Goal: Use online tool/utility: Utilize a website feature to perform a specific function

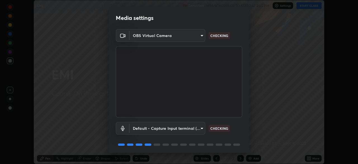
scroll to position [20, 0]
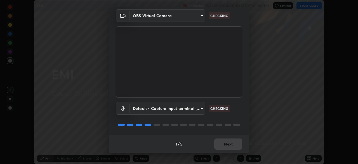
click at [224, 146] on div "1 / 5 Next" at bounding box center [179, 144] width 140 height 18
click at [223, 145] on div "1 / 5 Next" at bounding box center [179, 144] width 140 height 18
click at [223, 146] on button "Next" at bounding box center [229, 143] width 28 height 11
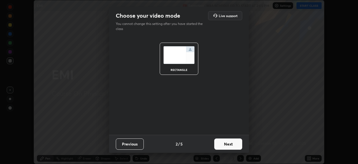
click at [223, 145] on button "Next" at bounding box center [229, 143] width 28 height 11
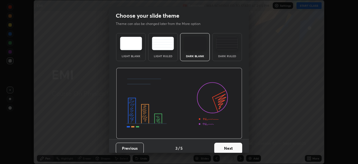
click at [223, 146] on button "Next" at bounding box center [229, 148] width 28 height 11
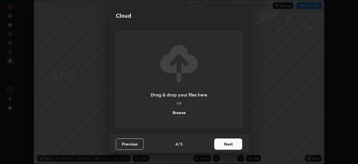
click at [224, 147] on button "Next" at bounding box center [229, 143] width 28 height 11
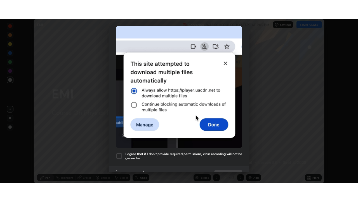
scroll to position [134, 0]
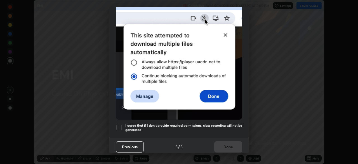
click at [120, 124] on div at bounding box center [119, 127] width 7 height 7
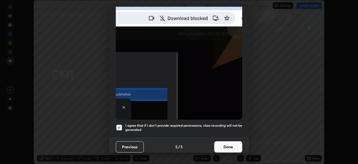
click at [231, 144] on button "Done" at bounding box center [229, 146] width 28 height 11
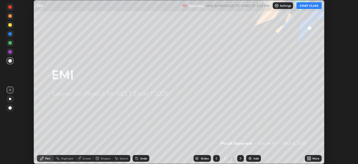
click at [313, 159] on div "More" at bounding box center [313, 158] width 17 height 7
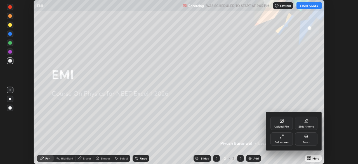
click at [292, 81] on div at bounding box center [179, 82] width 358 height 164
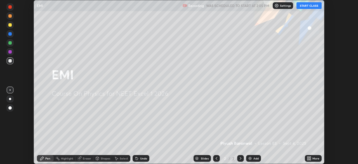
click at [311, 6] on button "START CLASS" at bounding box center [309, 5] width 25 height 7
click at [313, 159] on div "More" at bounding box center [316, 158] width 7 height 3
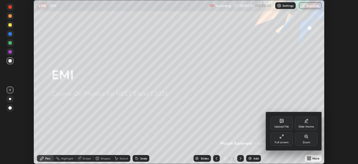
click at [287, 139] on div "Full screen" at bounding box center [282, 138] width 22 height 13
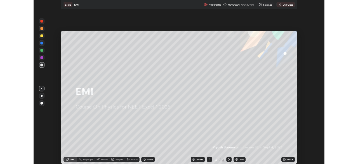
scroll to position [202, 358]
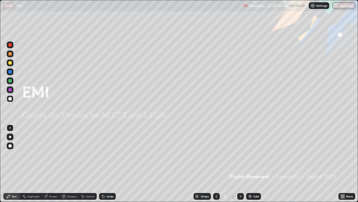
click at [10, 63] on div at bounding box center [9, 62] width 3 height 3
click at [254, 164] on div "Add" at bounding box center [256, 196] width 5 height 3
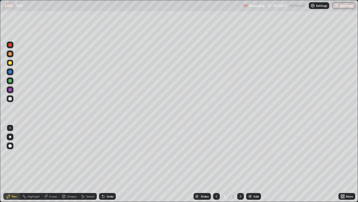
click at [11, 98] on div at bounding box center [9, 98] width 3 height 3
click at [52, 164] on div "Eraser" at bounding box center [53, 196] width 8 height 3
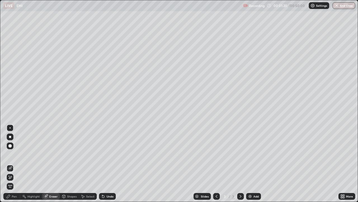
click at [13, 164] on div "Pen" at bounding box center [11, 196] width 17 height 7
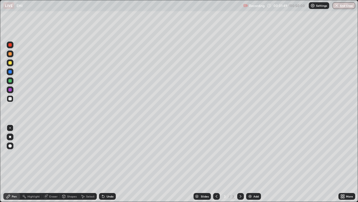
click at [111, 164] on div "Undo" at bounding box center [110, 196] width 7 height 3
click at [110, 164] on div "Undo" at bounding box center [110, 196] width 7 height 3
click at [10, 99] on div at bounding box center [9, 98] width 3 height 3
click at [11, 83] on div at bounding box center [10, 80] width 7 height 7
click at [10, 99] on div at bounding box center [9, 98] width 3 height 3
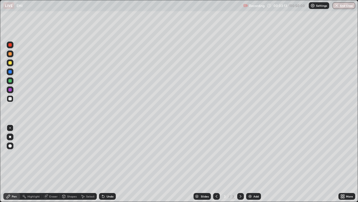
click at [88, 164] on div "Select" at bounding box center [90, 196] width 8 height 3
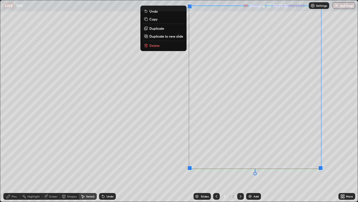
click at [174, 64] on div "0 ° Undo Copy Duplicate Duplicate to new slide Delete" at bounding box center [179, 100] width 358 height 201
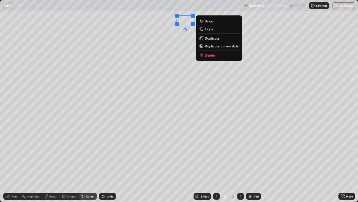
click at [176, 41] on div "0 ° Undo Copy Duplicate Duplicate to new slide Delete" at bounding box center [179, 100] width 358 height 201
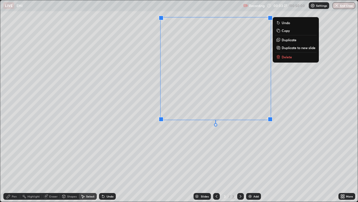
click at [149, 36] on div "0 ° Undo Copy Duplicate Duplicate to new slide Delete" at bounding box center [179, 100] width 358 height 201
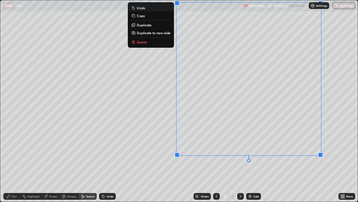
click at [10, 164] on icon at bounding box center [8, 196] width 4 height 4
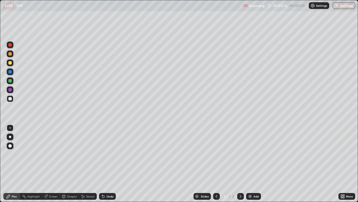
click at [11, 64] on div at bounding box center [9, 62] width 3 height 3
click at [104, 164] on icon at bounding box center [103, 196] width 2 height 2
click at [104, 164] on icon at bounding box center [103, 196] width 4 height 4
click at [103, 164] on icon at bounding box center [103, 196] width 2 height 2
click at [102, 164] on icon at bounding box center [102, 195] width 1 height 1
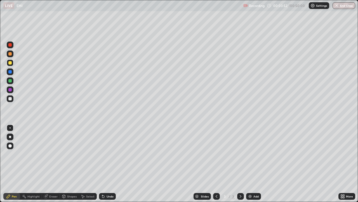
click at [102, 164] on icon at bounding box center [102, 195] width 1 height 1
click at [10, 99] on div at bounding box center [9, 98] width 3 height 3
click at [89, 164] on div "Select" at bounding box center [90, 196] width 8 height 3
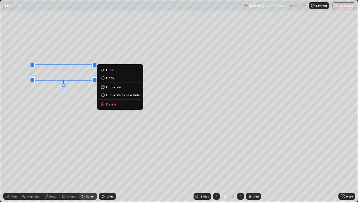
click at [106, 104] on button "Delete" at bounding box center [120, 104] width 42 height 7
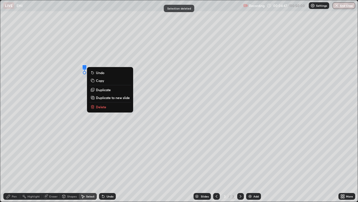
click at [96, 105] on p "Delete" at bounding box center [101, 106] width 10 height 4
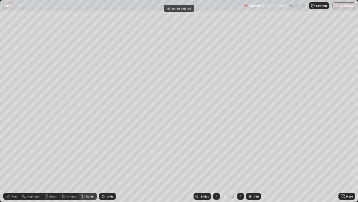
click at [13, 164] on div "Pen" at bounding box center [14, 196] width 5 height 3
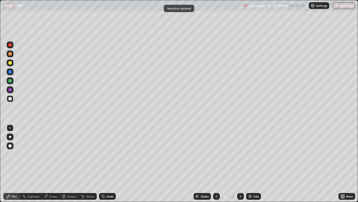
click at [49, 164] on div "Eraser" at bounding box center [53, 196] width 8 height 3
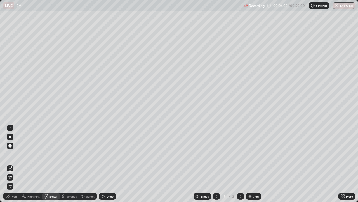
click at [13, 164] on div "Pen" at bounding box center [14, 196] width 5 height 3
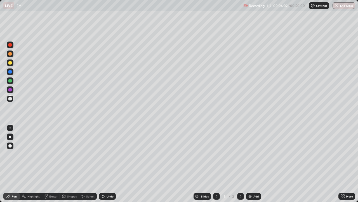
click at [47, 164] on icon at bounding box center [46, 196] width 4 height 4
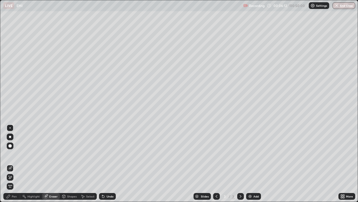
click at [9, 164] on icon at bounding box center [8, 196] width 4 height 4
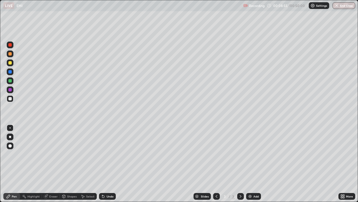
click at [10, 71] on div at bounding box center [9, 71] width 3 height 3
click at [10, 81] on div at bounding box center [9, 80] width 3 height 3
click at [256, 164] on div "Add" at bounding box center [256, 196] width 5 height 3
click at [108, 164] on div "Undo" at bounding box center [110, 196] width 7 height 3
click at [107, 164] on div "Undo" at bounding box center [110, 196] width 7 height 3
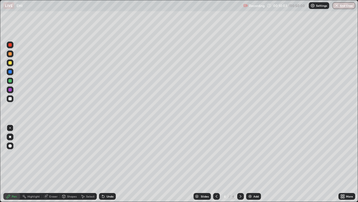
click at [105, 164] on div "Undo" at bounding box center [107, 196] width 17 height 7
click at [10, 99] on div at bounding box center [9, 98] width 3 height 3
click at [10, 63] on div at bounding box center [9, 62] width 3 height 3
click at [102, 164] on icon at bounding box center [102, 195] width 1 height 1
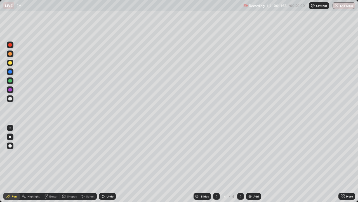
click at [10, 99] on div at bounding box center [9, 98] width 3 height 3
click at [10, 63] on div at bounding box center [9, 62] width 3 height 3
click at [9, 99] on div at bounding box center [9, 98] width 3 height 3
click at [10, 81] on div at bounding box center [9, 80] width 3 height 3
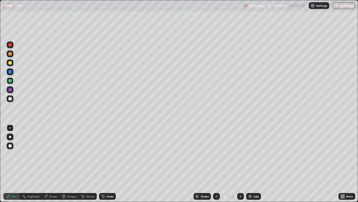
click at [253, 164] on div "Add" at bounding box center [253, 196] width 15 height 7
click at [216, 164] on icon at bounding box center [217, 196] width 4 height 4
click at [106, 164] on div "Undo" at bounding box center [107, 196] width 17 height 7
click at [108, 164] on div "Undo" at bounding box center [110, 196] width 7 height 3
click at [110, 164] on div "Undo" at bounding box center [107, 196] width 17 height 7
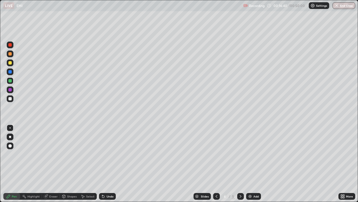
click at [11, 62] on div at bounding box center [9, 62] width 3 height 3
click at [49, 164] on div "Eraser" at bounding box center [51, 196] width 18 height 7
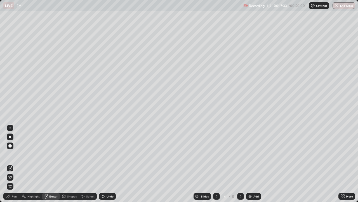
click at [11, 164] on div "Pen" at bounding box center [11, 196] width 17 height 7
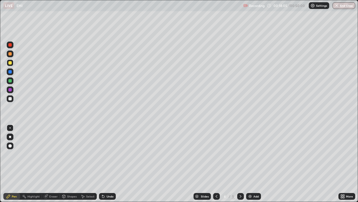
click at [240, 164] on icon at bounding box center [241, 196] width 4 height 4
click at [9, 99] on div at bounding box center [9, 98] width 3 height 3
click at [217, 164] on icon at bounding box center [217, 196] width 4 height 4
click at [241, 164] on icon at bounding box center [241, 196] width 4 height 4
click at [215, 164] on icon at bounding box center [217, 196] width 4 height 4
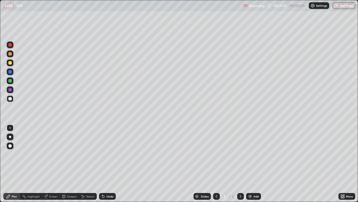
click at [216, 164] on icon at bounding box center [217, 196] width 4 height 4
click at [89, 164] on div "Select" at bounding box center [90, 196] width 8 height 3
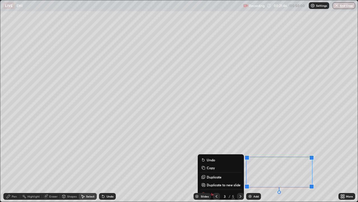
click at [221, 130] on div "0 ° Undo Copy Duplicate Duplicate to new slide Delete" at bounding box center [179, 100] width 358 height 201
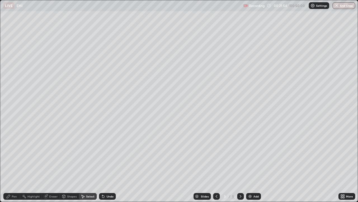
click at [9, 164] on icon at bounding box center [8, 196] width 4 height 4
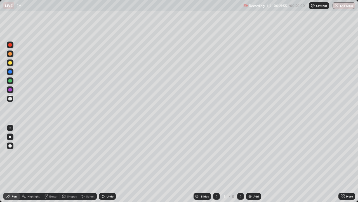
click at [10, 63] on div at bounding box center [9, 62] width 3 height 3
click at [239, 164] on icon at bounding box center [241, 196] width 4 height 4
click at [108, 164] on div "Undo" at bounding box center [110, 196] width 7 height 3
click at [252, 164] on div "Add" at bounding box center [253, 196] width 15 height 7
click at [216, 164] on icon at bounding box center [217, 196] width 2 height 3
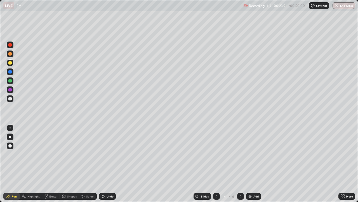
click at [216, 164] on icon at bounding box center [217, 196] width 4 height 4
click at [52, 164] on div "Eraser" at bounding box center [53, 196] width 8 height 3
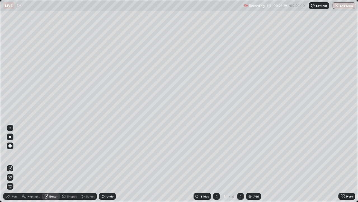
click at [13, 164] on div "Pen" at bounding box center [11, 196] width 17 height 7
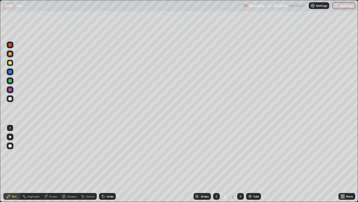
click at [241, 164] on icon at bounding box center [241, 196] width 4 height 4
click at [240, 164] on icon at bounding box center [241, 196] width 4 height 4
click at [88, 164] on div "Select" at bounding box center [88, 196] width 18 height 7
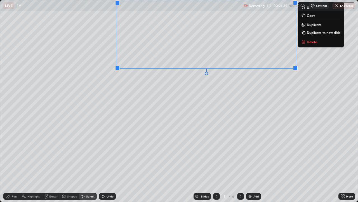
click at [171, 120] on div "0 ° Undo Copy Duplicate Duplicate to new slide Delete" at bounding box center [179, 100] width 358 height 201
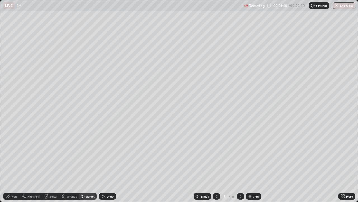
click at [14, 164] on div "Pen" at bounding box center [14, 196] width 5 height 3
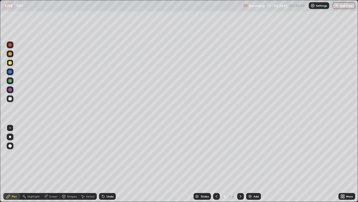
click at [10, 99] on div at bounding box center [9, 98] width 3 height 3
click at [215, 164] on icon at bounding box center [217, 196] width 4 height 4
click at [240, 164] on icon at bounding box center [241, 196] width 4 height 4
click at [88, 164] on div "Select" at bounding box center [90, 196] width 8 height 3
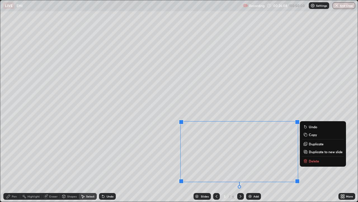
click at [313, 160] on p "Delete" at bounding box center [314, 161] width 10 height 4
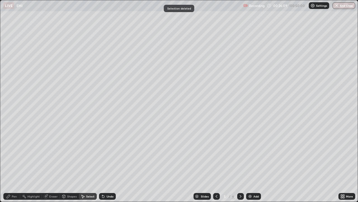
click at [12, 164] on div "Pen" at bounding box center [14, 196] width 5 height 3
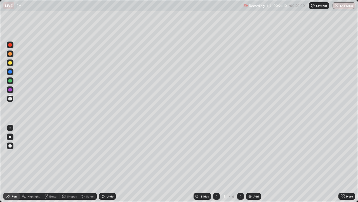
click at [10, 80] on div at bounding box center [9, 80] width 3 height 3
click at [108, 164] on div "Undo" at bounding box center [110, 196] width 7 height 3
click at [109, 164] on div "Undo" at bounding box center [107, 196] width 17 height 7
click at [108, 164] on div "Undo" at bounding box center [107, 196] width 17 height 7
click at [10, 64] on div at bounding box center [9, 62] width 3 height 3
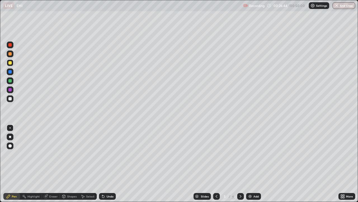
click at [9, 99] on div at bounding box center [9, 98] width 3 height 3
click at [107, 164] on div "Undo" at bounding box center [107, 196] width 17 height 7
click at [216, 164] on icon at bounding box center [217, 196] width 2 height 3
click at [217, 164] on icon at bounding box center [217, 196] width 4 height 4
click at [238, 164] on div at bounding box center [240, 196] width 7 height 7
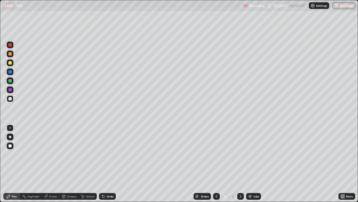
click at [240, 164] on icon at bounding box center [241, 196] width 4 height 4
click at [50, 164] on div "Eraser" at bounding box center [53, 196] width 8 height 3
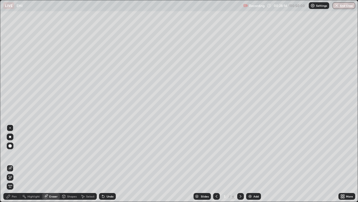
click at [13, 164] on div "Pen" at bounding box center [14, 196] width 5 height 3
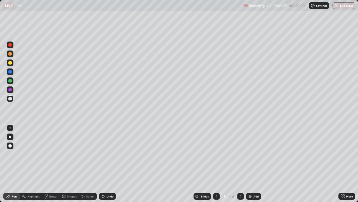
click at [9, 64] on div at bounding box center [10, 62] width 7 height 7
click at [103, 164] on icon at bounding box center [103, 196] width 2 height 2
click at [9, 98] on div at bounding box center [9, 98] width 3 height 3
click at [103, 164] on icon at bounding box center [103, 196] width 2 height 2
click at [216, 164] on icon at bounding box center [217, 196] width 4 height 4
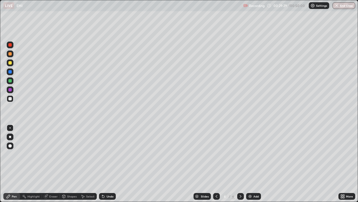
click at [215, 164] on icon at bounding box center [217, 196] width 4 height 4
click at [240, 164] on icon at bounding box center [241, 196] width 4 height 4
click at [216, 164] on icon at bounding box center [217, 196] width 4 height 4
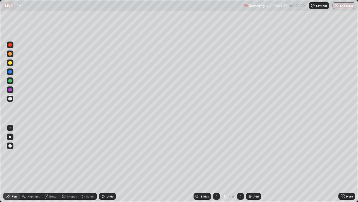
click at [85, 164] on div "Select" at bounding box center [88, 196] width 18 height 7
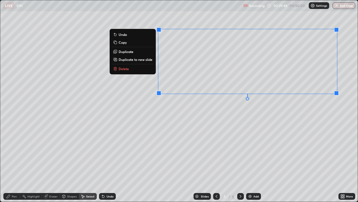
click at [111, 164] on div "Undo" at bounding box center [110, 196] width 7 height 3
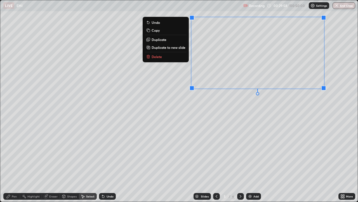
click at [169, 74] on div "0 ° Undo Copy Duplicate Duplicate to new slide Delete" at bounding box center [179, 100] width 358 height 201
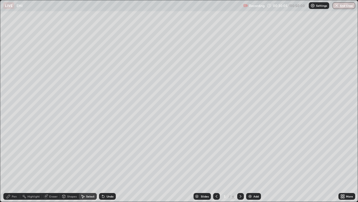
click at [10, 164] on icon at bounding box center [8, 195] width 3 height 3
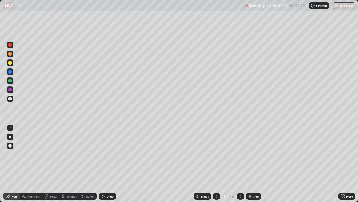
click at [216, 164] on icon at bounding box center [217, 196] width 4 height 4
click at [51, 164] on div "Eraser" at bounding box center [53, 196] width 8 height 3
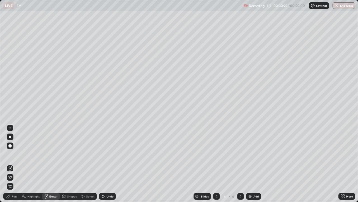
click at [11, 164] on div "Pen" at bounding box center [11, 196] width 17 height 7
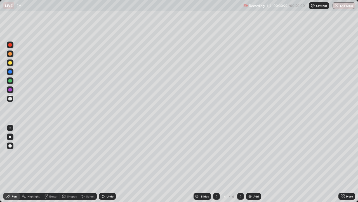
click at [10, 99] on div at bounding box center [9, 98] width 3 height 3
click at [10, 82] on div at bounding box center [9, 80] width 3 height 3
click at [10, 54] on div at bounding box center [9, 53] width 3 height 3
click at [217, 164] on icon at bounding box center [217, 196] width 4 height 4
click at [240, 164] on icon at bounding box center [241, 196] width 4 height 4
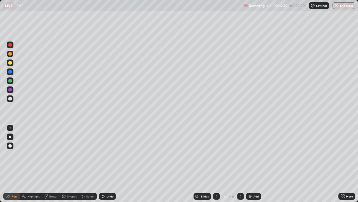
click at [239, 164] on icon at bounding box center [241, 196] width 4 height 4
click at [50, 164] on div "Eraser" at bounding box center [53, 196] width 8 height 3
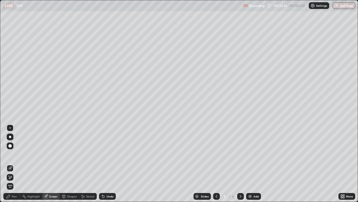
click at [10, 164] on icon at bounding box center [8, 196] width 4 height 4
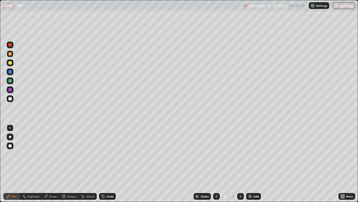
click at [10, 99] on div at bounding box center [9, 98] width 3 height 3
click at [9, 91] on div at bounding box center [9, 89] width 3 height 3
click at [108, 164] on div "Undo" at bounding box center [110, 196] width 7 height 3
click at [85, 164] on icon at bounding box center [83, 196] width 4 height 4
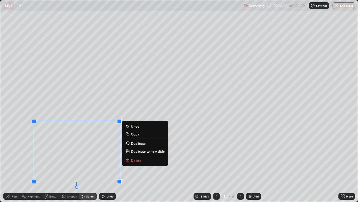
click at [131, 161] on p "Delete" at bounding box center [136, 160] width 10 height 4
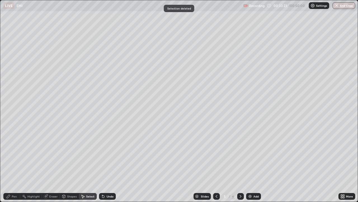
click at [13, 164] on div "Pen" at bounding box center [14, 196] width 5 height 3
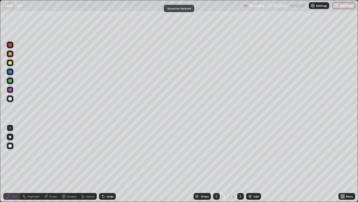
click at [11, 101] on div at bounding box center [10, 98] width 7 height 7
click at [10, 64] on div at bounding box center [9, 62] width 3 height 3
click at [86, 164] on div "Select" at bounding box center [90, 196] width 8 height 3
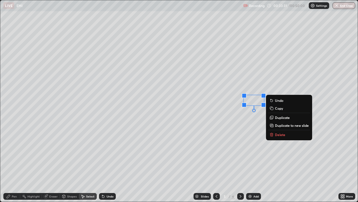
click at [275, 88] on div "0 ° Undo Copy Duplicate Duplicate to new slide Delete" at bounding box center [179, 100] width 358 height 201
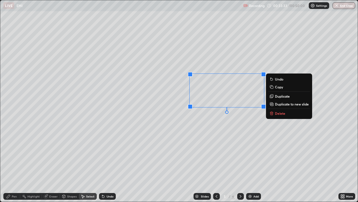
click at [276, 113] on p "Delete" at bounding box center [280, 113] width 10 height 4
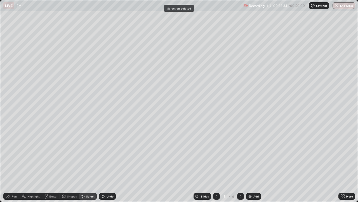
click at [12, 164] on div "Pen" at bounding box center [14, 196] width 5 height 3
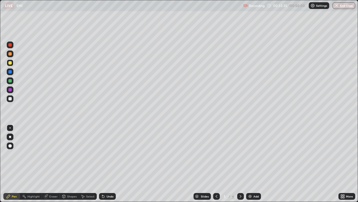
click at [11, 99] on div at bounding box center [9, 98] width 3 height 3
click at [8, 72] on div at bounding box center [10, 71] width 7 height 7
click at [10, 55] on div at bounding box center [9, 53] width 3 height 3
click at [251, 164] on div "Add" at bounding box center [253, 196] width 15 height 7
click at [216, 164] on icon at bounding box center [217, 196] width 4 height 4
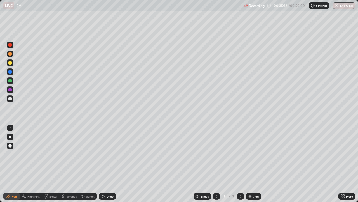
click at [240, 164] on icon at bounding box center [241, 196] width 4 height 4
click at [10, 80] on div at bounding box center [9, 80] width 3 height 3
click at [67, 164] on div "Shapes" at bounding box center [72, 196] width 10 height 3
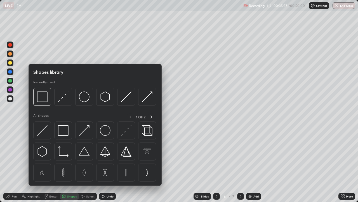
click at [52, 164] on div "Eraser" at bounding box center [53, 196] width 8 height 3
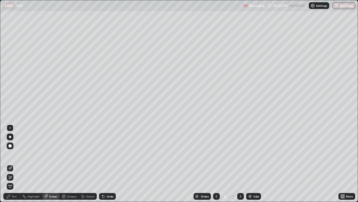
click at [15, 164] on div "Pen" at bounding box center [11, 196] width 17 height 7
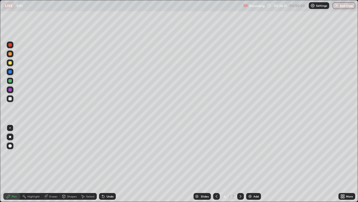
click at [9, 99] on div at bounding box center [9, 98] width 3 height 3
click at [87, 164] on div "Select" at bounding box center [90, 196] width 8 height 3
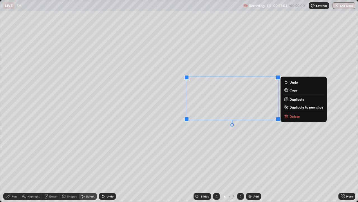
click at [291, 117] on p "Delete" at bounding box center [295, 116] width 10 height 4
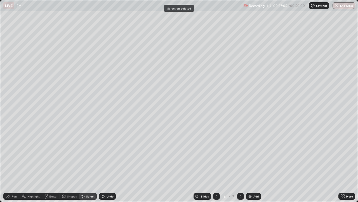
click at [12, 164] on div "Pen" at bounding box center [14, 196] width 5 height 3
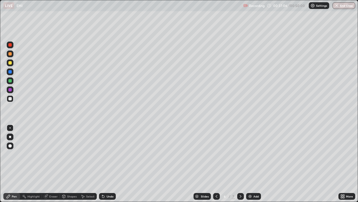
click at [10, 90] on div at bounding box center [9, 89] width 3 height 3
click at [9, 99] on div at bounding box center [9, 98] width 3 height 3
click at [50, 164] on div "Eraser" at bounding box center [53, 196] width 8 height 3
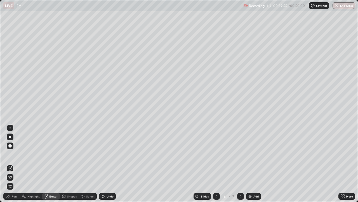
click at [11, 164] on div "Pen" at bounding box center [11, 196] width 17 height 7
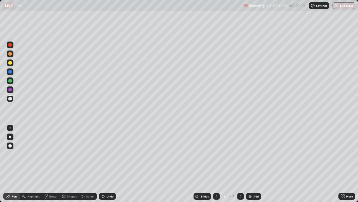
click at [9, 64] on div at bounding box center [9, 62] width 3 height 3
click at [8, 69] on div at bounding box center [10, 71] width 7 height 7
click at [10, 90] on div at bounding box center [9, 89] width 3 height 3
click at [89, 164] on div "Select" at bounding box center [90, 196] width 8 height 3
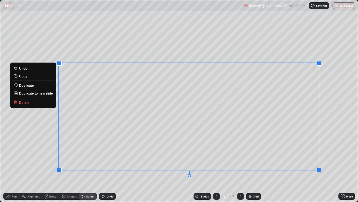
click at [47, 103] on button "Delete" at bounding box center [33, 102] width 42 height 7
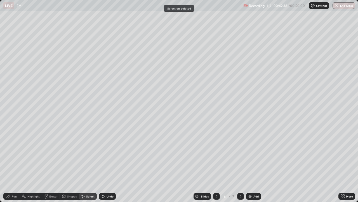
click at [213, 164] on div at bounding box center [216, 196] width 7 height 7
click at [241, 164] on icon at bounding box center [241, 196] width 4 height 4
click at [11, 164] on div "Pen" at bounding box center [11, 196] width 17 height 7
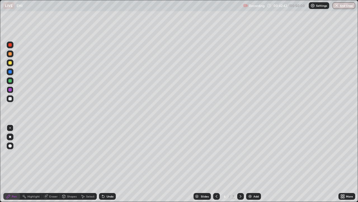
click at [9, 62] on div at bounding box center [9, 62] width 3 height 3
click at [10, 71] on div at bounding box center [9, 71] width 3 height 3
click at [11, 81] on div at bounding box center [9, 80] width 3 height 3
click at [107, 164] on div "Undo" at bounding box center [110, 196] width 7 height 3
click at [106, 164] on div "Undo" at bounding box center [107, 196] width 17 height 7
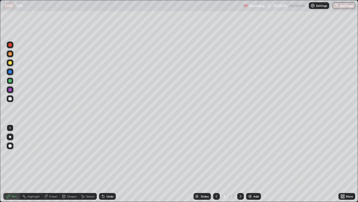
click at [104, 164] on icon at bounding box center [103, 196] width 4 height 4
click at [103, 164] on icon at bounding box center [103, 196] width 2 height 2
click at [107, 164] on div "Undo" at bounding box center [110, 196] width 7 height 3
click at [108, 164] on div "Undo" at bounding box center [107, 196] width 17 height 7
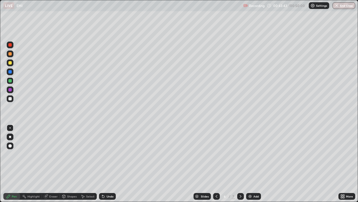
click at [108, 164] on div "Undo" at bounding box center [107, 196] width 17 height 7
click at [106, 164] on div "Undo" at bounding box center [107, 196] width 17 height 7
click at [105, 164] on div "Undo" at bounding box center [107, 196] width 17 height 7
click at [12, 99] on div at bounding box center [10, 98] width 7 height 7
click at [85, 164] on div "Select" at bounding box center [88, 196] width 18 height 7
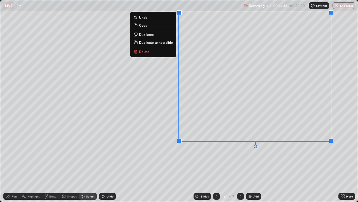
click at [16, 164] on div "Pen" at bounding box center [14, 196] width 5 height 3
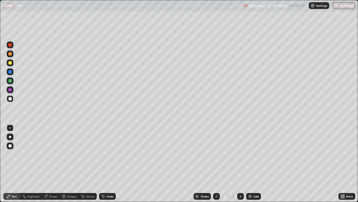
click at [10, 64] on div at bounding box center [9, 62] width 3 height 3
click at [109, 164] on div "Undo" at bounding box center [110, 196] width 7 height 3
click at [11, 101] on div at bounding box center [10, 98] width 7 height 7
click at [10, 81] on div at bounding box center [9, 80] width 3 height 3
click at [102, 164] on icon at bounding box center [102, 195] width 1 height 1
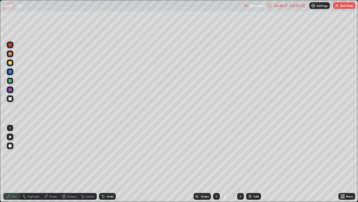
click at [9, 99] on div at bounding box center [9, 98] width 3 height 3
click at [86, 164] on div "Select" at bounding box center [90, 196] width 8 height 3
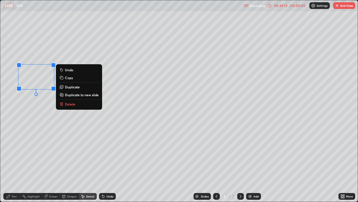
click at [68, 104] on p "Delete" at bounding box center [70, 104] width 10 height 4
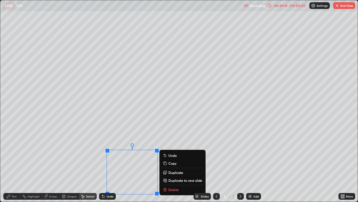
click at [169, 164] on p "Delete" at bounding box center [174, 189] width 10 height 4
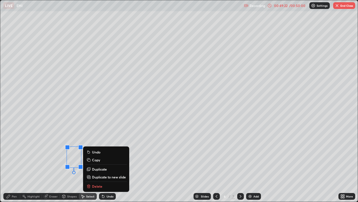
click at [94, 164] on p "Delete" at bounding box center [97, 186] width 10 height 4
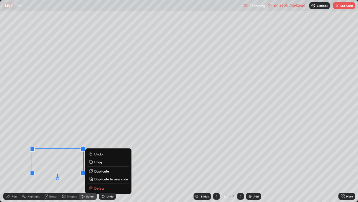
click at [96, 164] on p "Delete" at bounding box center [99, 188] width 10 height 4
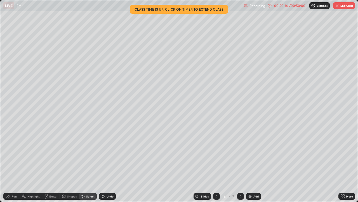
click at [251, 164] on img at bounding box center [250, 196] width 4 height 4
click at [12, 164] on div "Pen" at bounding box center [11, 196] width 17 height 7
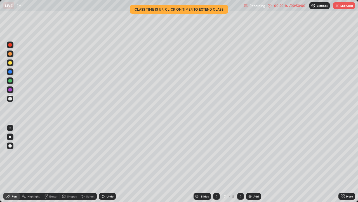
click at [11, 64] on div at bounding box center [10, 62] width 7 height 7
click at [9, 62] on div at bounding box center [9, 62] width 3 height 3
click at [11, 53] on div at bounding box center [9, 53] width 3 height 3
click at [10, 81] on div at bounding box center [9, 80] width 3 height 3
click at [107, 164] on div "Undo" at bounding box center [110, 196] width 7 height 3
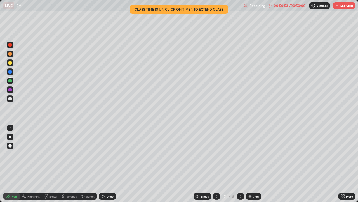
click at [9, 99] on div at bounding box center [9, 98] width 3 height 3
click at [216, 164] on icon at bounding box center [217, 196] width 4 height 4
click at [239, 164] on icon at bounding box center [241, 196] width 4 height 4
click at [350, 164] on div "More" at bounding box center [349, 196] width 7 height 3
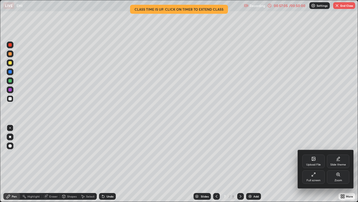
click at [318, 164] on div "Full screen" at bounding box center [314, 176] width 22 height 13
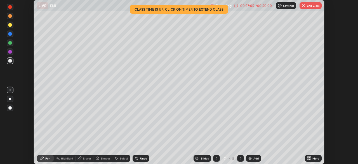
scroll to position [27842, 27647]
